Goal: Task Accomplishment & Management: Use online tool/utility

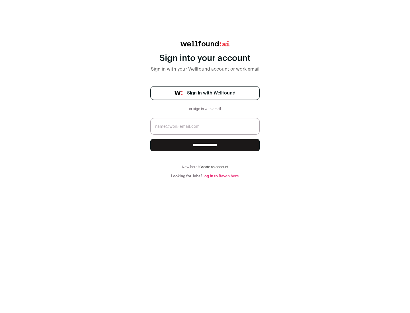
click at [211, 93] on span "Sign in with Wellfound" at bounding box center [211, 93] width 48 height 7
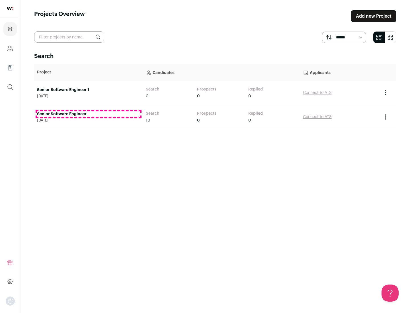
click at [88, 114] on link "Senior Software Engineer" at bounding box center [88, 114] width 103 height 6
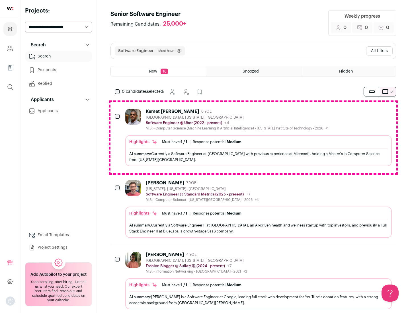
click at [253, 137] on div "Highlights Must have: 1 / 1 How many must haves have been fulfilled? | Response…" at bounding box center [258, 150] width 266 height 31
